Goal: Understand process/instructions: Learn how to perform a task or action

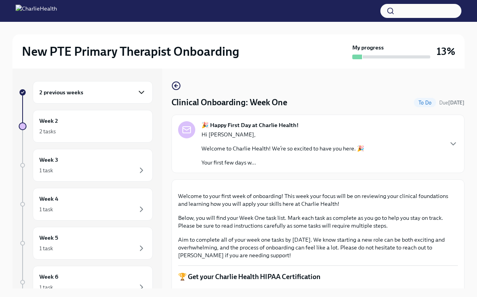
click at [143, 93] on icon "button" at bounding box center [141, 92] width 9 height 9
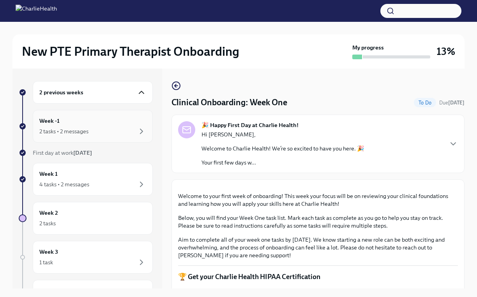
click at [114, 125] on div "Week -1 2 tasks • 2 messages" at bounding box center [92, 125] width 107 height 19
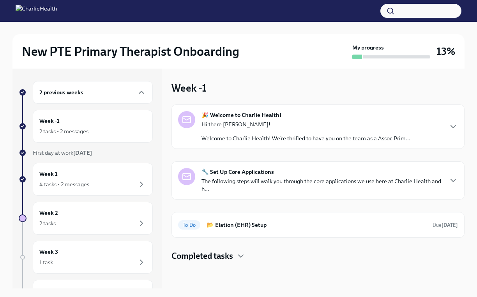
click at [282, 185] on p "The following steps will walk you through the core applications we use here at …" at bounding box center [321, 185] width 241 height 16
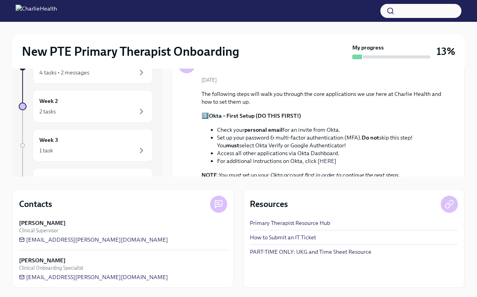
scroll to position [112, 0]
click at [145, 72] on icon "button" at bounding box center [141, 72] width 9 height 9
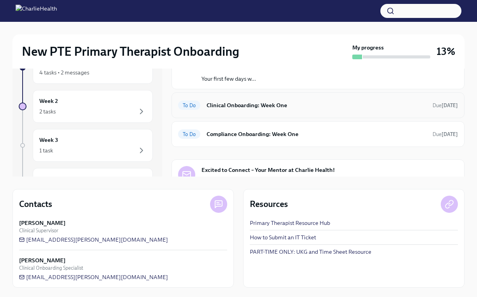
click at [298, 104] on h6 "Clinical Onboarding: Week One" at bounding box center [316, 105] width 220 height 9
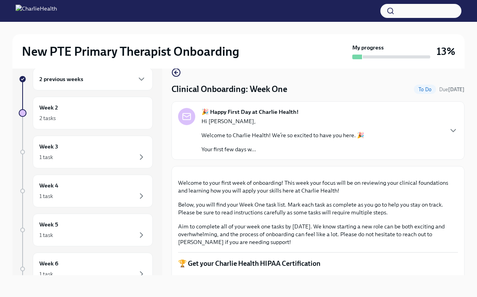
scroll to position [13, 0]
click at [143, 79] on icon "button" at bounding box center [141, 78] width 9 height 9
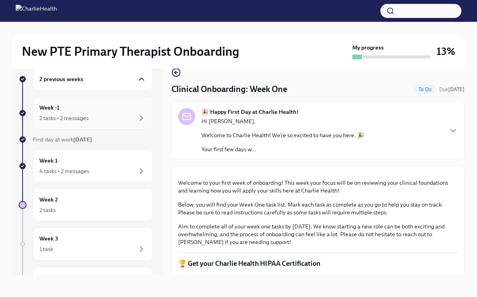
click at [92, 116] on div "2 tasks • 2 messages" at bounding box center [92, 117] width 107 height 9
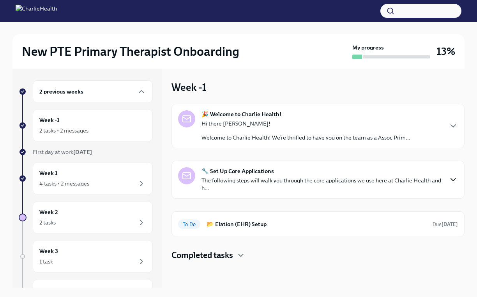
click at [456, 178] on icon "button" at bounding box center [452, 179] width 9 height 9
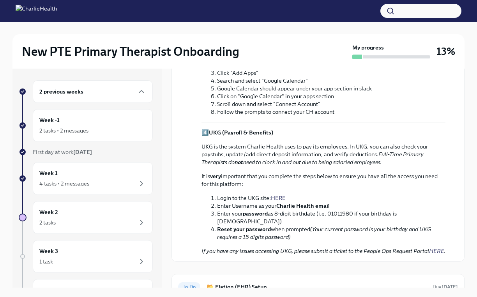
scroll to position [463, 0]
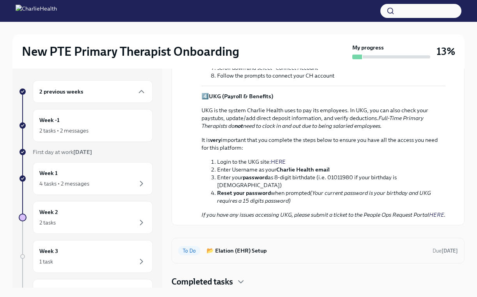
click at [224, 248] on h6 "📂 Elation (EHR) Setup" at bounding box center [316, 250] width 220 height 9
